Goal: Navigation & Orientation: Find specific page/section

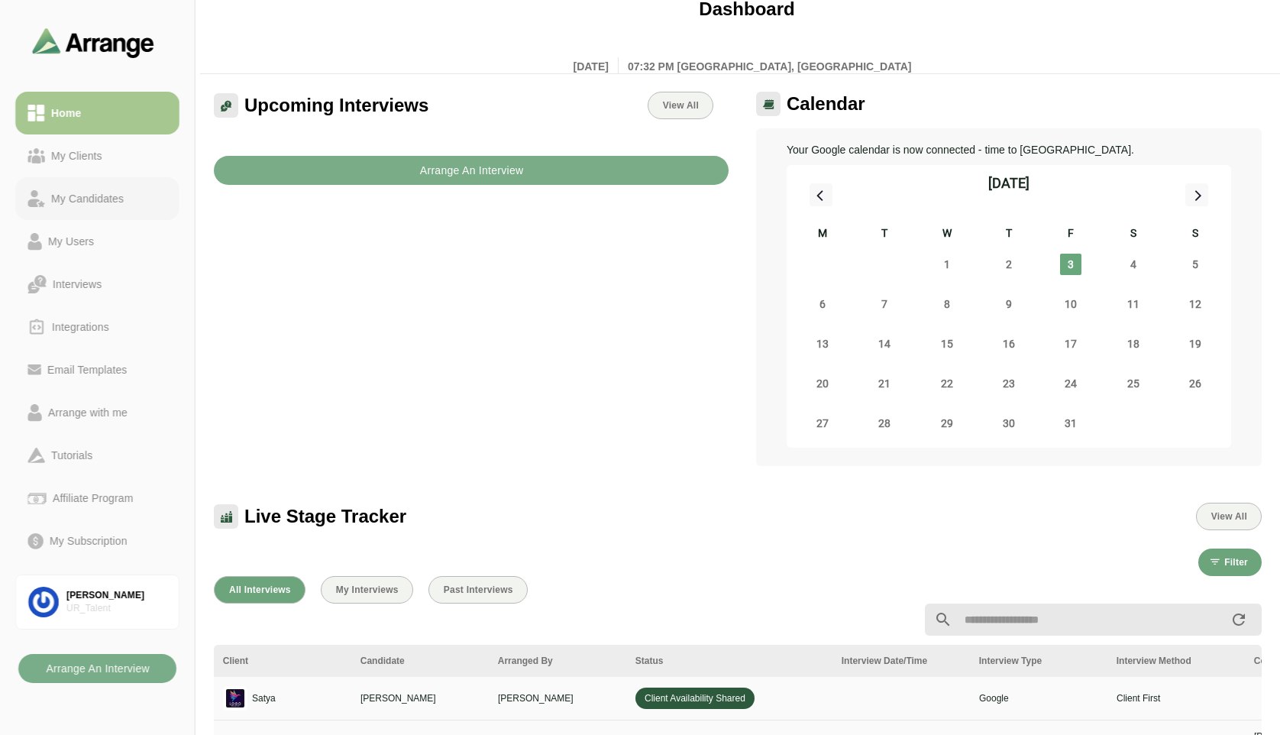
click at [93, 186] on link "My Candidates" at bounding box center [97, 198] width 164 height 43
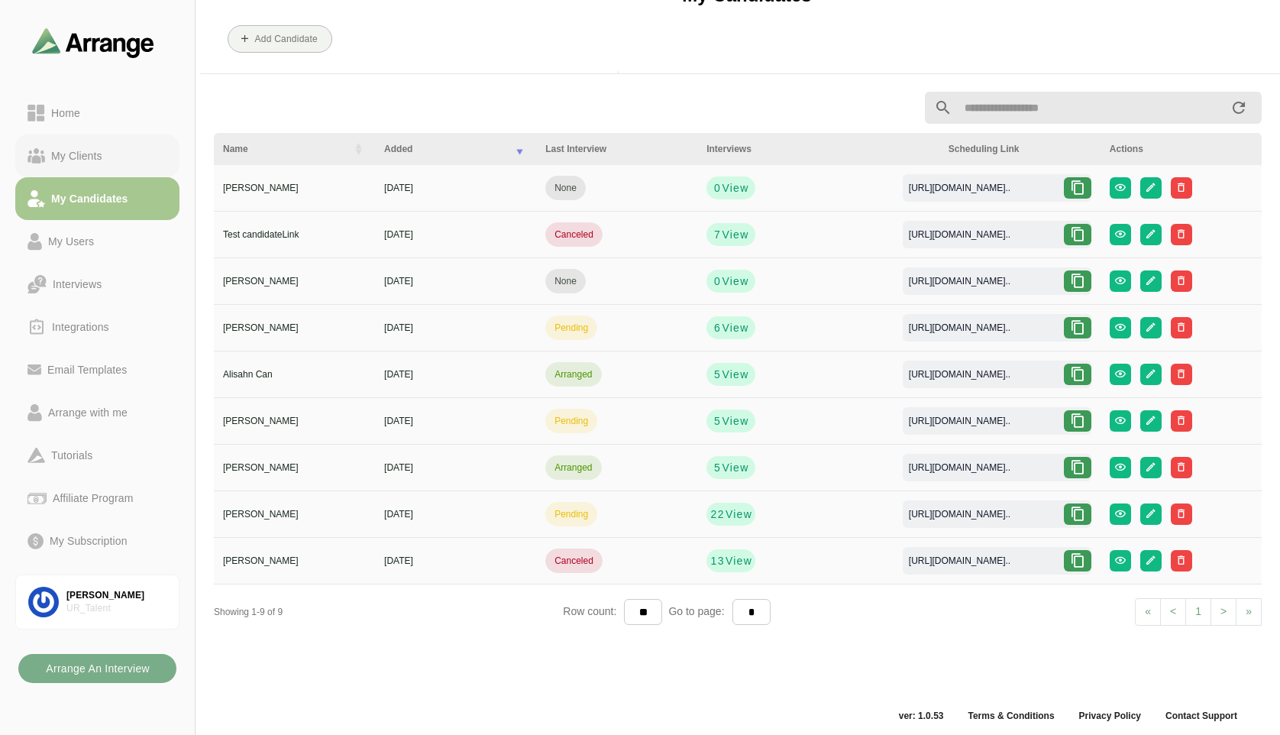
click at [89, 149] on div "My Clients" at bounding box center [76, 156] width 63 height 18
